Goal: Connect with others: Connect with others

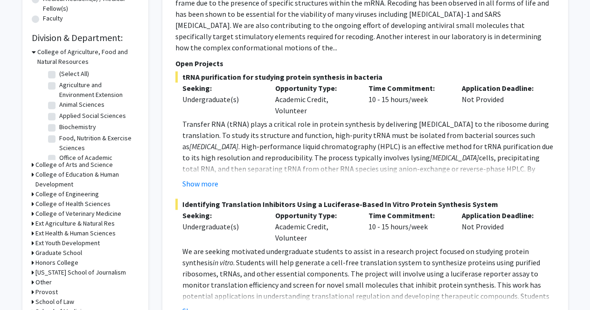
scroll to position [256, 0]
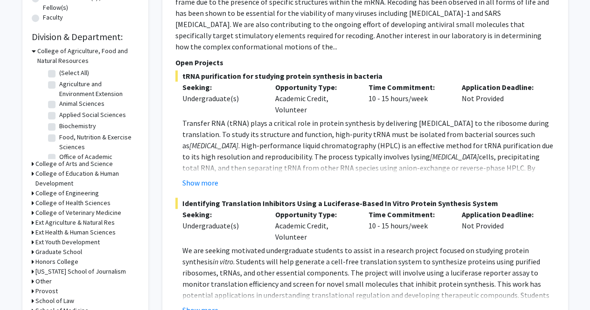
click at [41, 174] on h3 "College of Education & Human Development" at bounding box center [87, 179] width 104 height 20
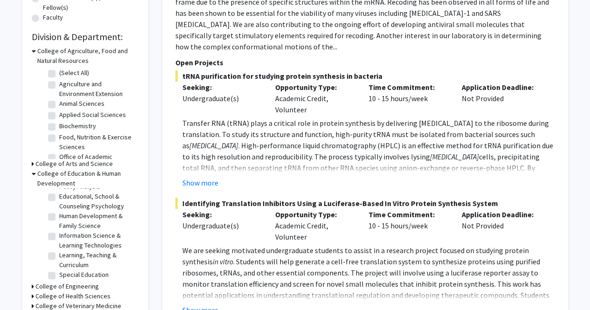
scroll to position [32, 0]
click at [74, 274] on label "Special Education" at bounding box center [83, 273] width 49 height 10
click at [65, 274] on input "Special Education" at bounding box center [62, 271] width 6 height 6
checkbox input "true"
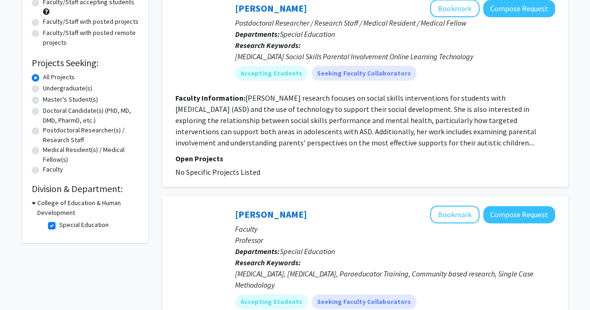
scroll to position [104, 0]
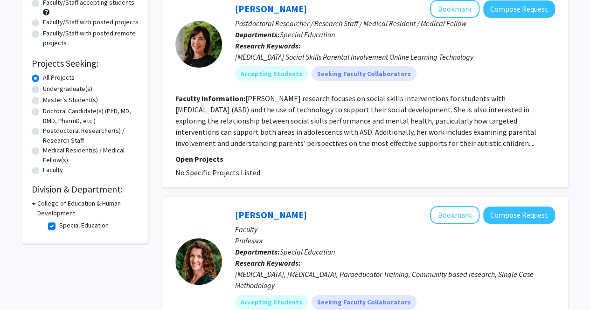
click at [59, 227] on label "Special Education" at bounding box center [83, 226] width 49 height 10
click at [59, 227] on input "Special Education" at bounding box center [62, 224] width 6 height 6
checkbox input "false"
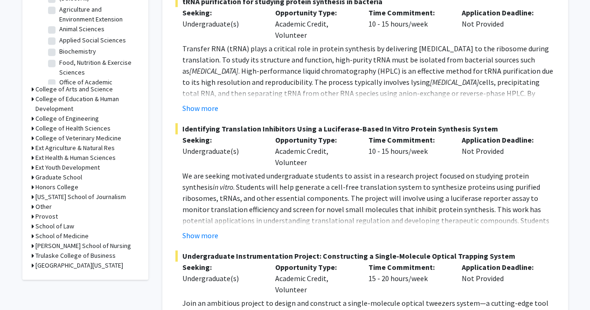
scroll to position [332, 0]
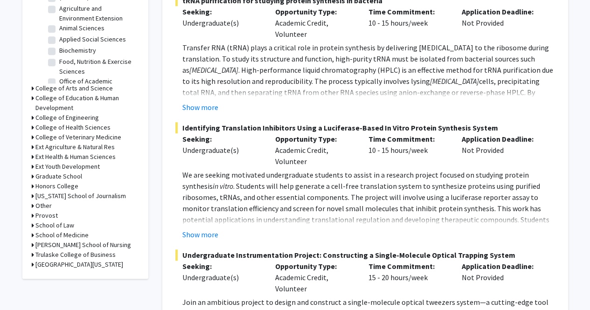
click at [83, 97] on h3 "College of Education & Human Development" at bounding box center [87, 103] width 104 height 20
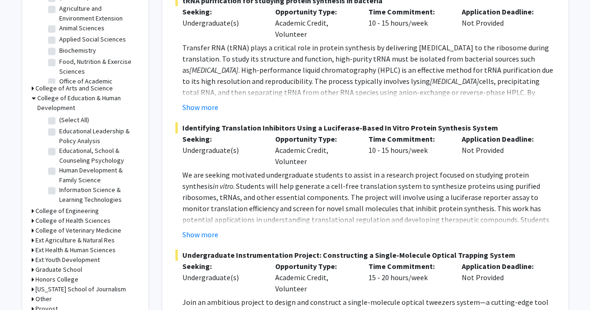
click at [59, 131] on label "Educational Leadership & Policy Analysis" at bounding box center [97, 136] width 77 height 20
click at [59, 131] on input "Educational Leadership & Policy Analysis" at bounding box center [62, 129] width 6 height 6
checkbox input "true"
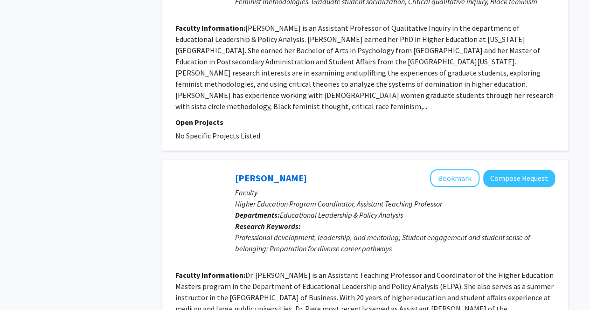
scroll to position [2239, 0]
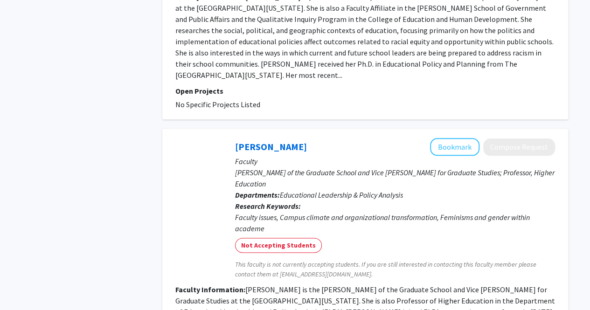
scroll to position [2337, 0]
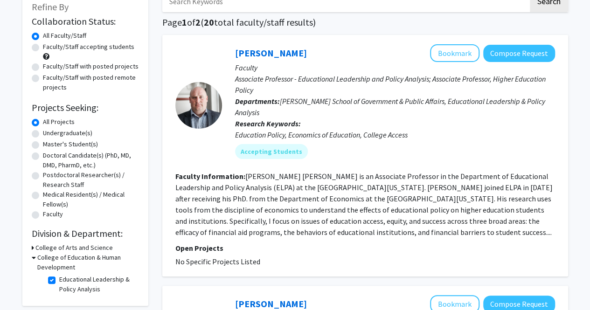
scroll to position [61, 0]
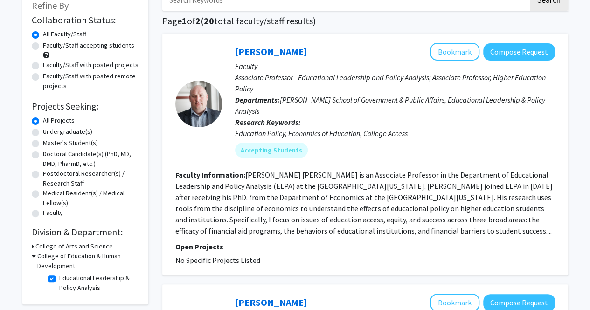
click at [342, 221] on fg-read-more "[PERSON_NAME] [PERSON_NAME] is an Associate Professor in the Department of Educ…" at bounding box center [363, 202] width 377 height 65
click at [318, 211] on fg-read-more "[PERSON_NAME] [PERSON_NAME] is an Associate Professor in the Department of Educ…" at bounding box center [363, 202] width 377 height 65
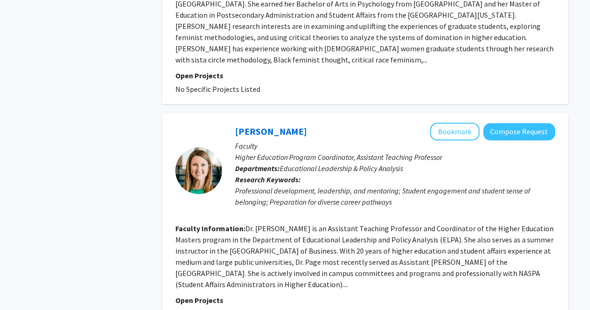
scroll to position [2239, 0]
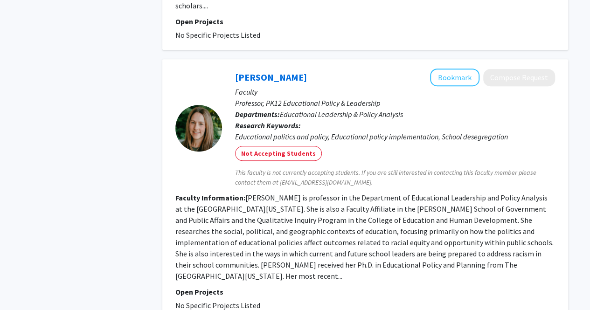
scroll to position [2337, 0]
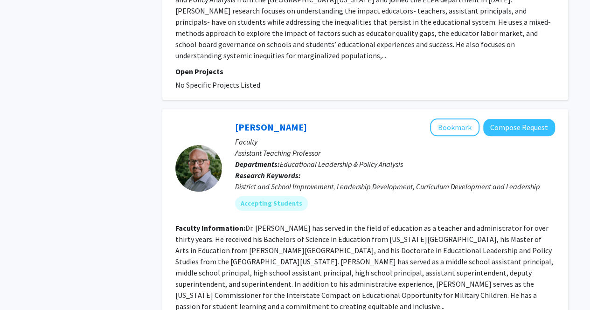
scroll to position [516, 0]
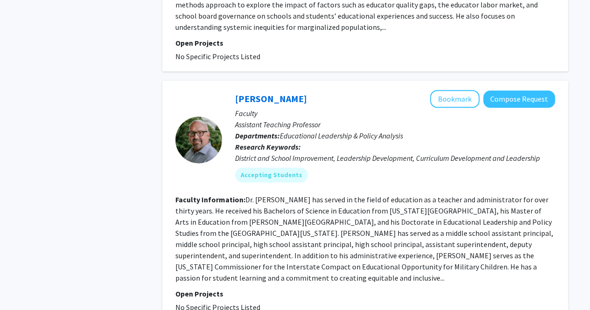
click at [465, 81] on div "[PERSON_NAME] Bookmark Compose Request Faculty Assistant Teaching Professor Dep…" at bounding box center [365, 202] width 406 height 242
click at [466, 90] on button "Bookmark" at bounding box center [454, 99] width 49 height 18
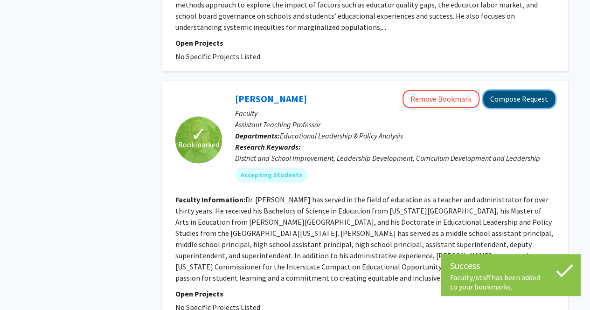
click at [518, 91] on button "Compose Request" at bounding box center [519, 99] width 72 height 17
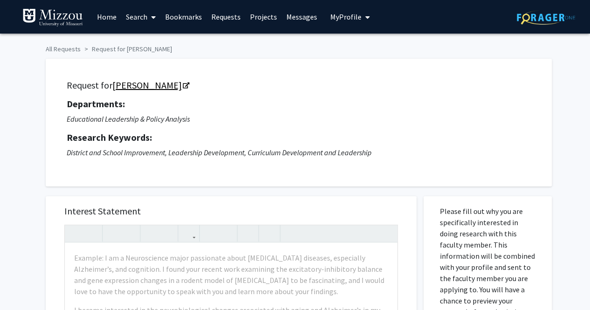
click at [149, 84] on link "[PERSON_NAME]" at bounding box center [150, 85] width 76 height 12
